Goal: Task Accomplishment & Management: Manage account settings

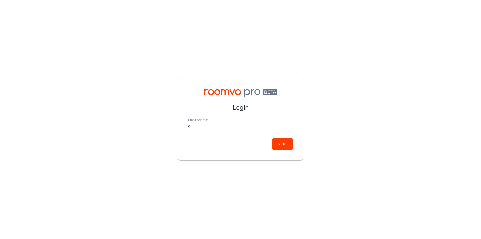
type input "[EMAIL_ADDRESS][DOMAIN_NAME]"
click at [281, 143] on button "Next" at bounding box center [282, 144] width 21 height 12
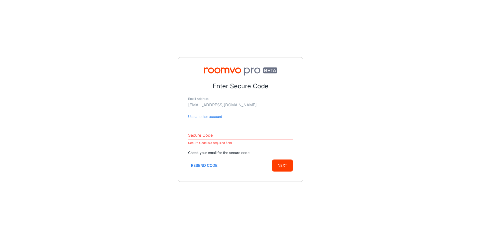
click at [457, 93] on div "Enter Secure Code Email Address [EMAIL_ADDRESS][DOMAIN_NAME] Use another accoun…" at bounding box center [240, 119] width 481 height 239
click at [220, 139] on input "Secure Code" at bounding box center [240, 135] width 105 height 8
paste input "404012"
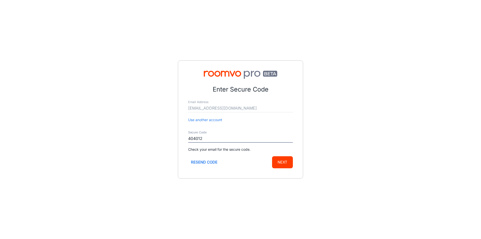
type input "404012"
click at [283, 167] on button "Next" at bounding box center [282, 162] width 21 height 12
